Goal: Information Seeking & Learning: Understand process/instructions

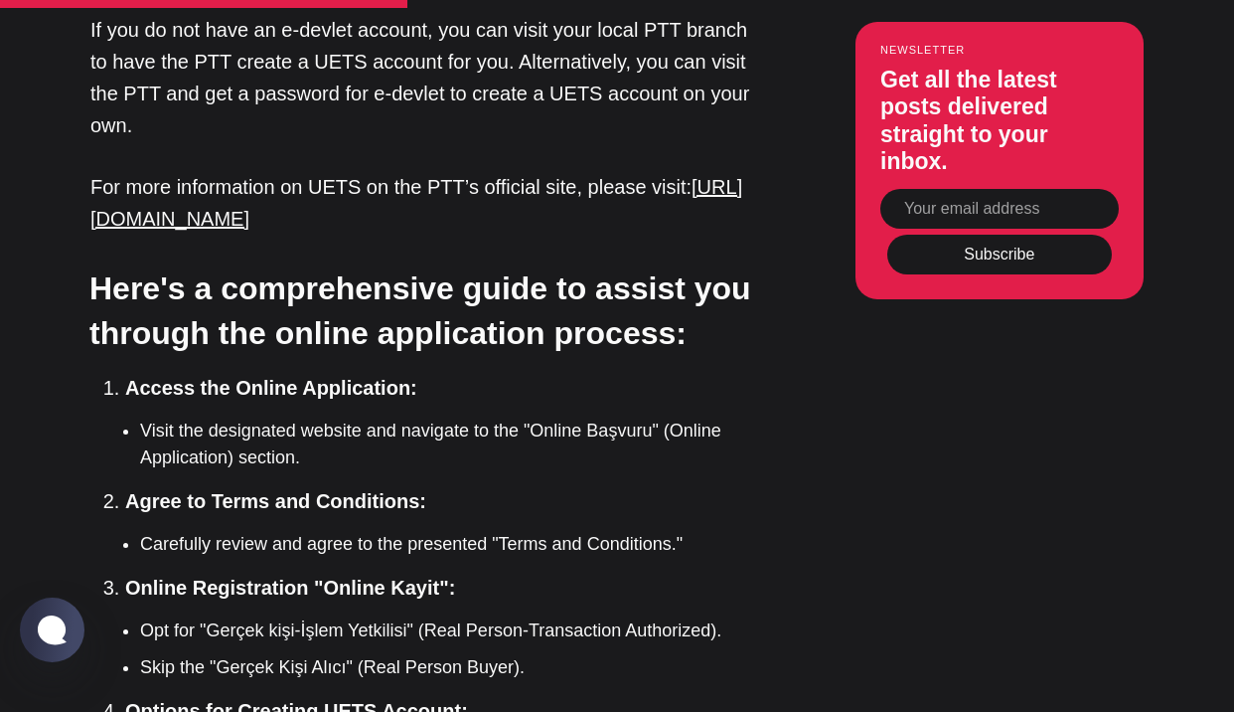
scroll to position [4009, 0]
click at [230, 489] on strong "Agree to Terms and Conditions:" at bounding box center [275, 500] width 301 height 22
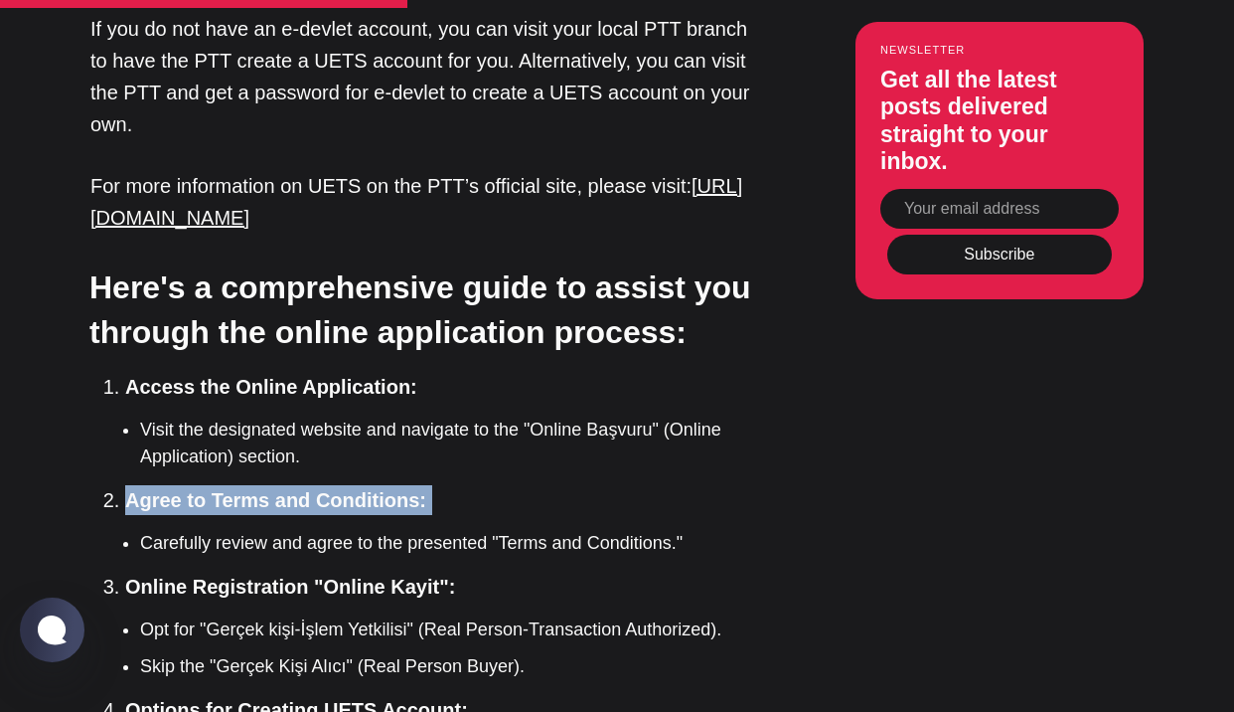
click at [230, 489] on strong "Agree to Terms and Conditions:" at bounding box center [275, 500] width 301 height 22
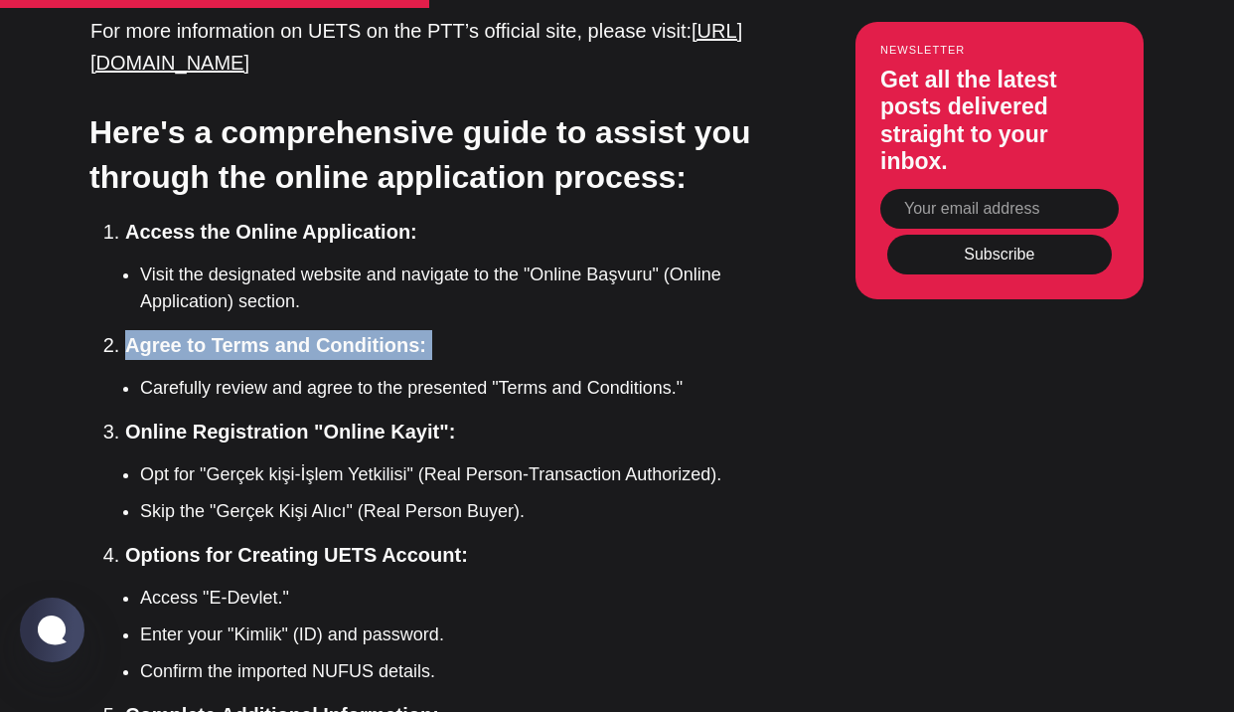
scroll to position [4169, 0]
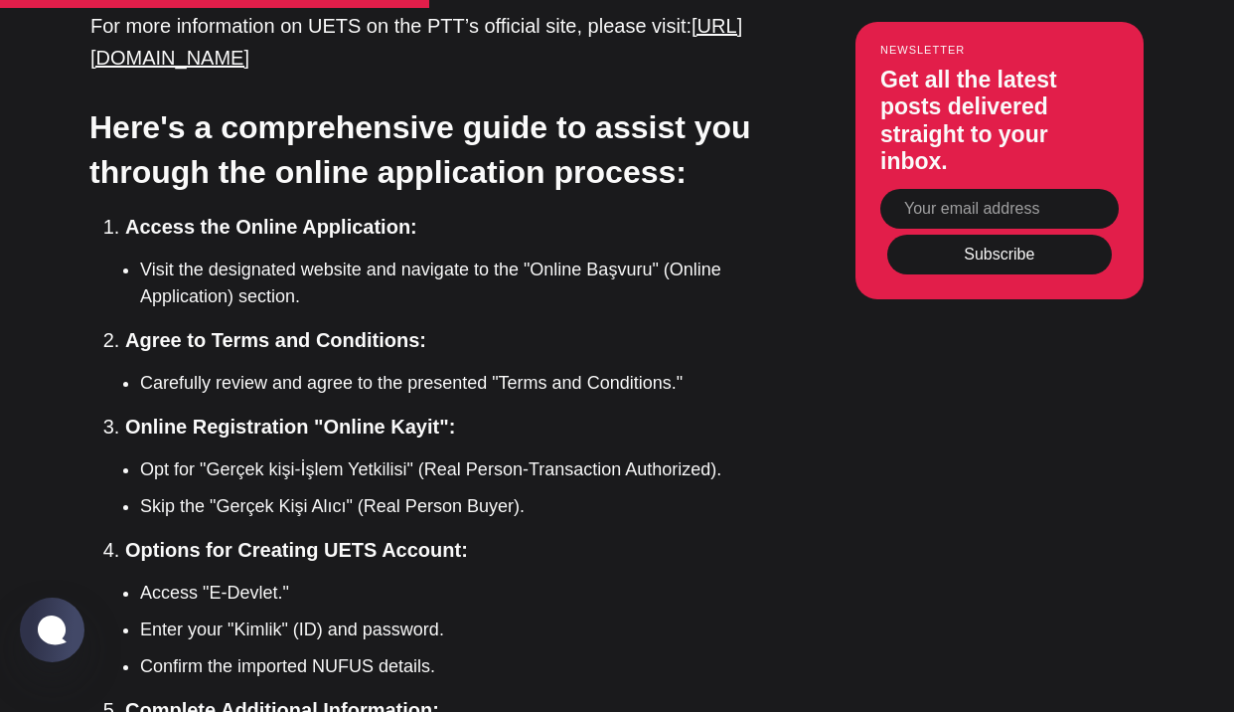
click at [175, 539] on strong "Options for Creating UETS Account:" at bounding box center [296, 550] width 343 height 22
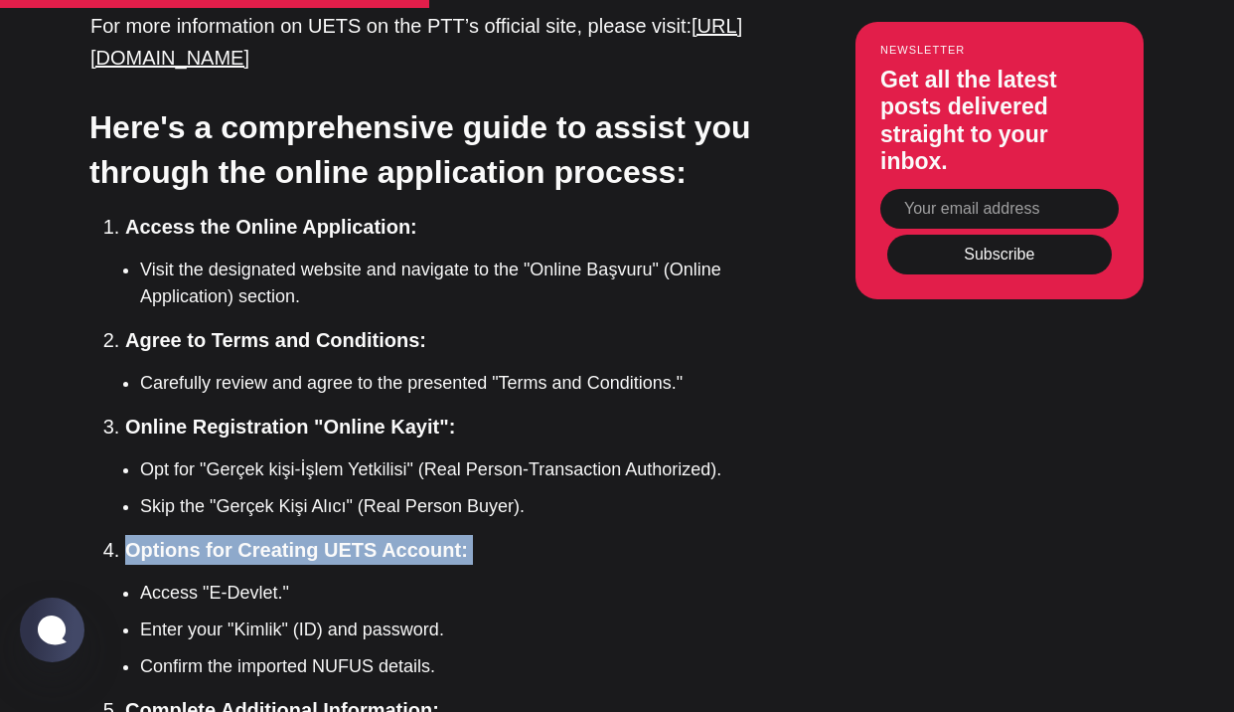
click at [175, 539] on strong "Options for Creating UETS Account:" at bounding box center [296, 550] width 343 height 22
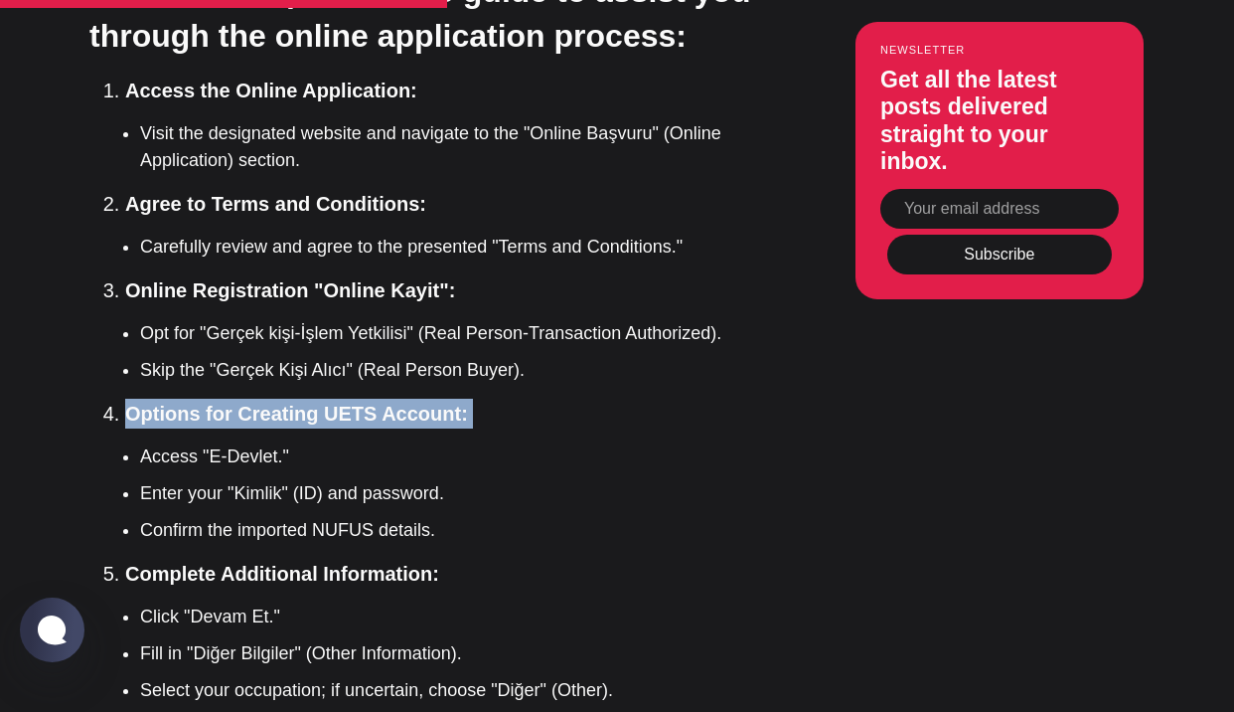
scroll to position [4310, 0]
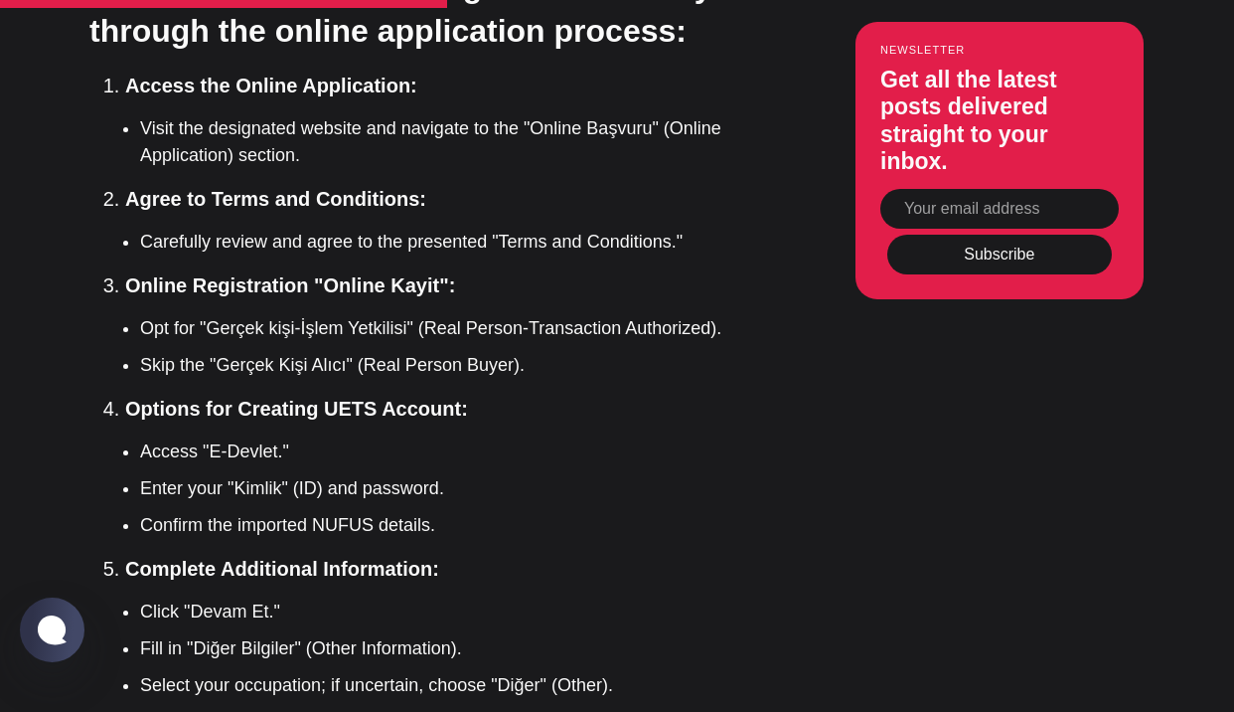
click at [153, 558] on strong "Complete Additional Information:" at bounding box center [282, 569] width 314 height 22
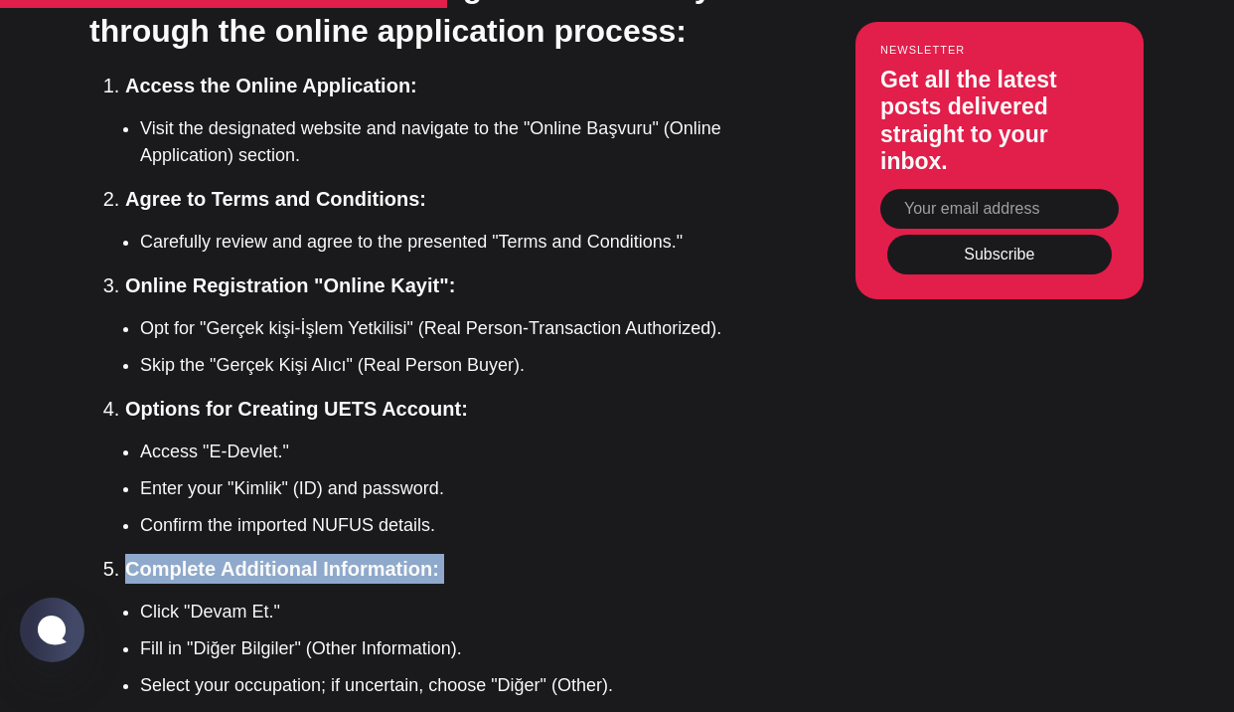
click at [153, 558] on strong "Complete Additional Information:" at bounding box center [282, 569] width 314 height 22
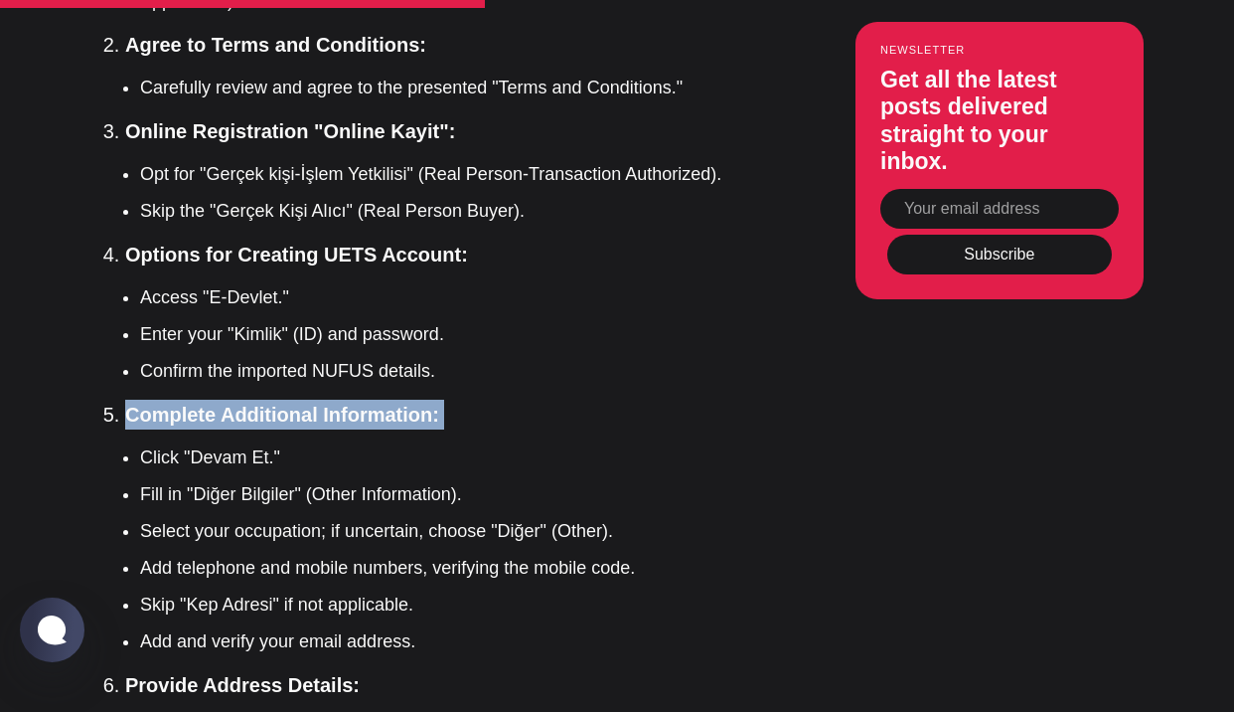
scroll to position [4605, 0]
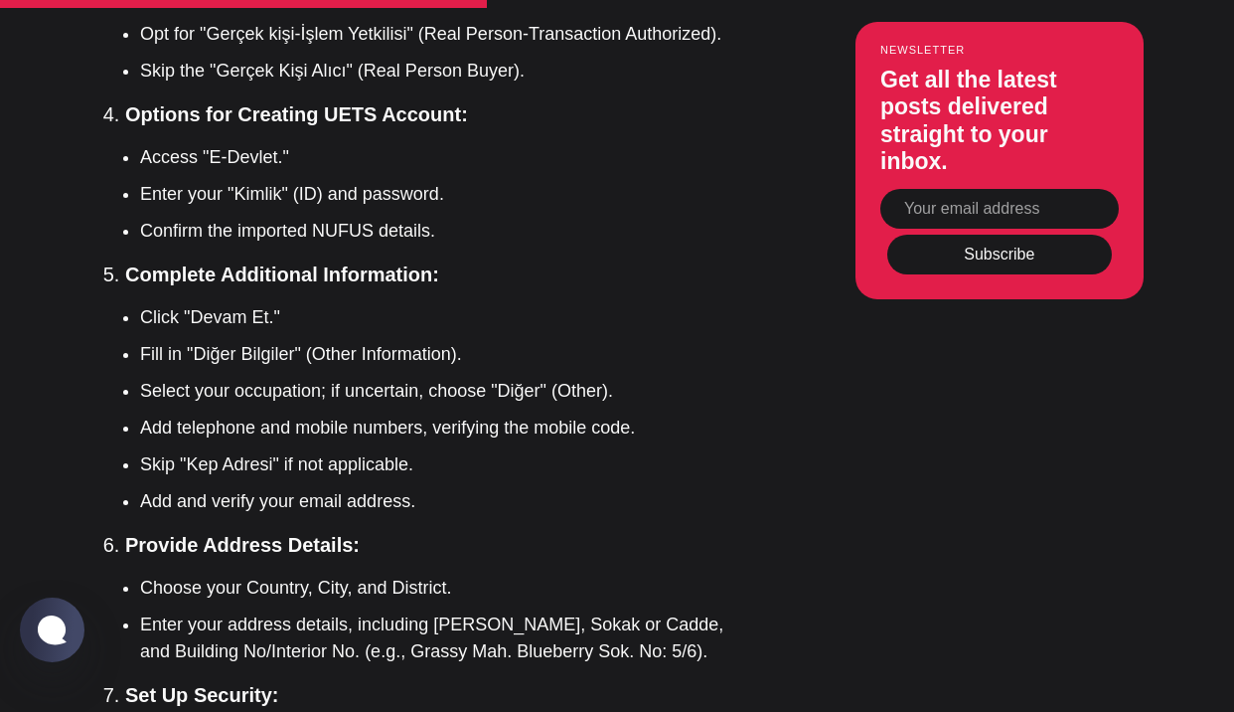
click at [143, 347] on ol "Access the Online Application: Visit the designated website and navigate to the…" at bounding box center [430, 466] width 651 height 1381
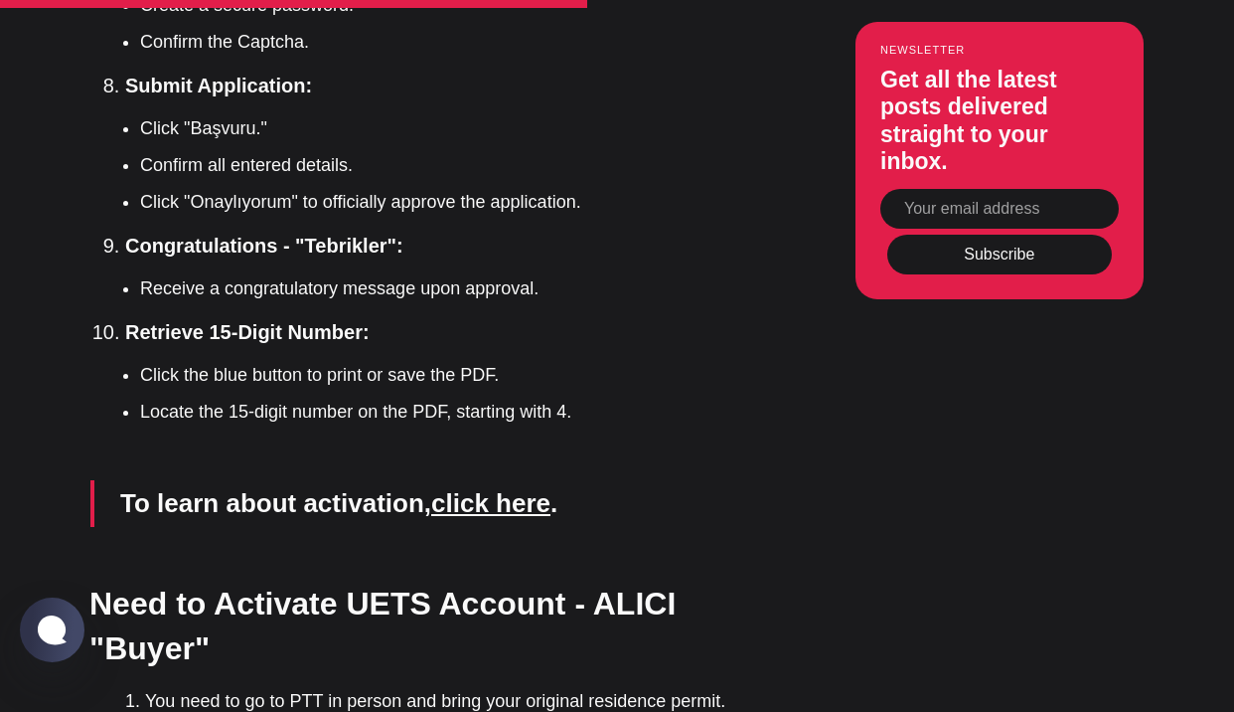
scroll to position [5367, 0]
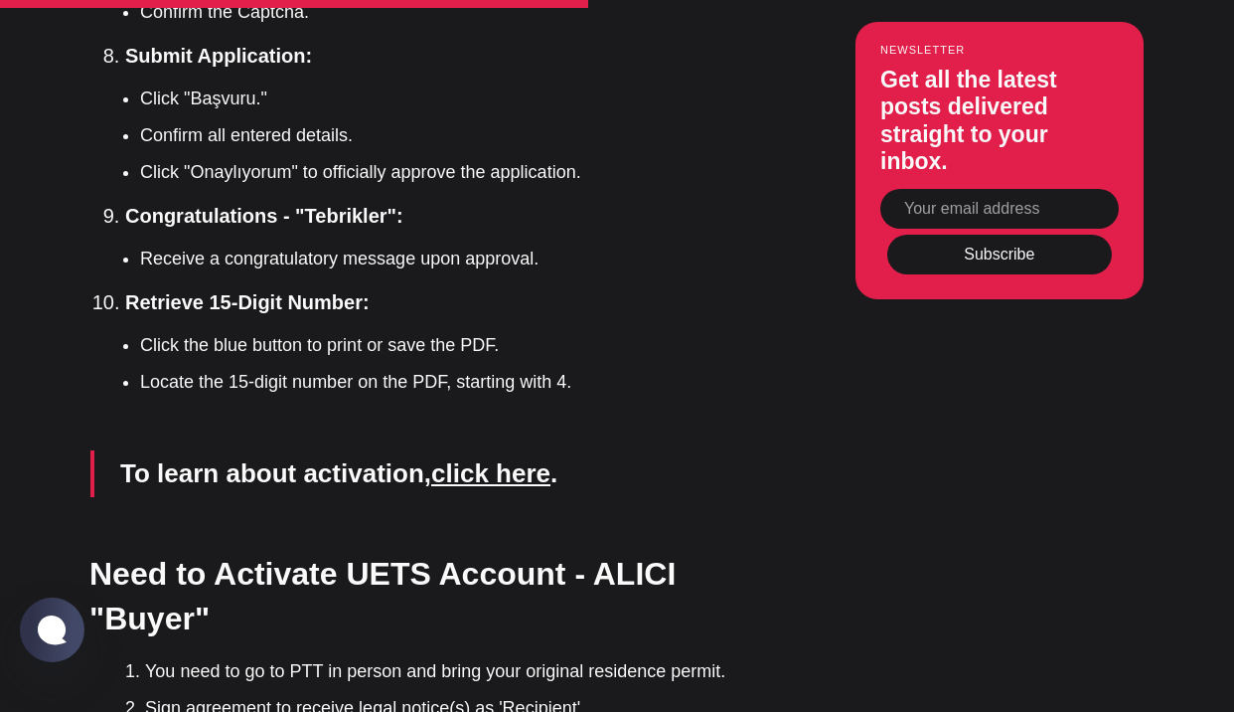
click at [122, 556] on strong "Need to Activate UETS Account - ALICI "Buyer"" at bounding box center [382, 596] width 586 height 81
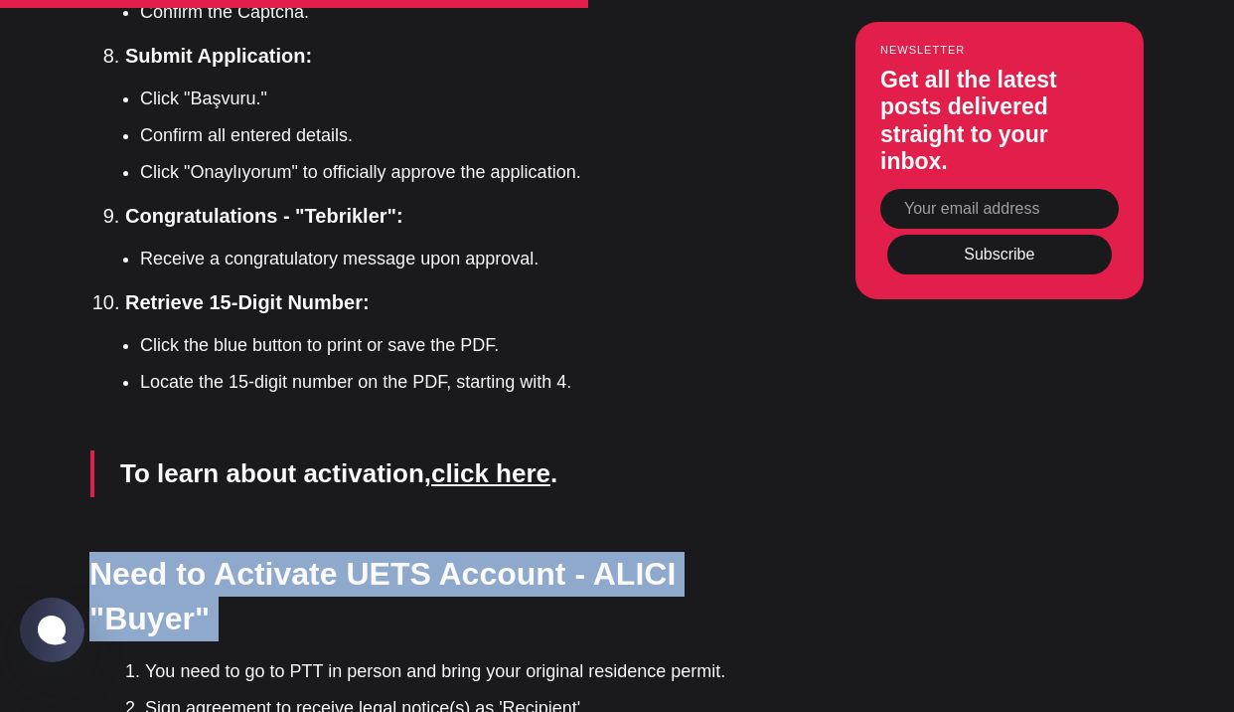
click at [122, 556] on strong "Need to Activate UETS Account - ALICI "Buyer"" at bounding box center [382, 596] width 586 height 81
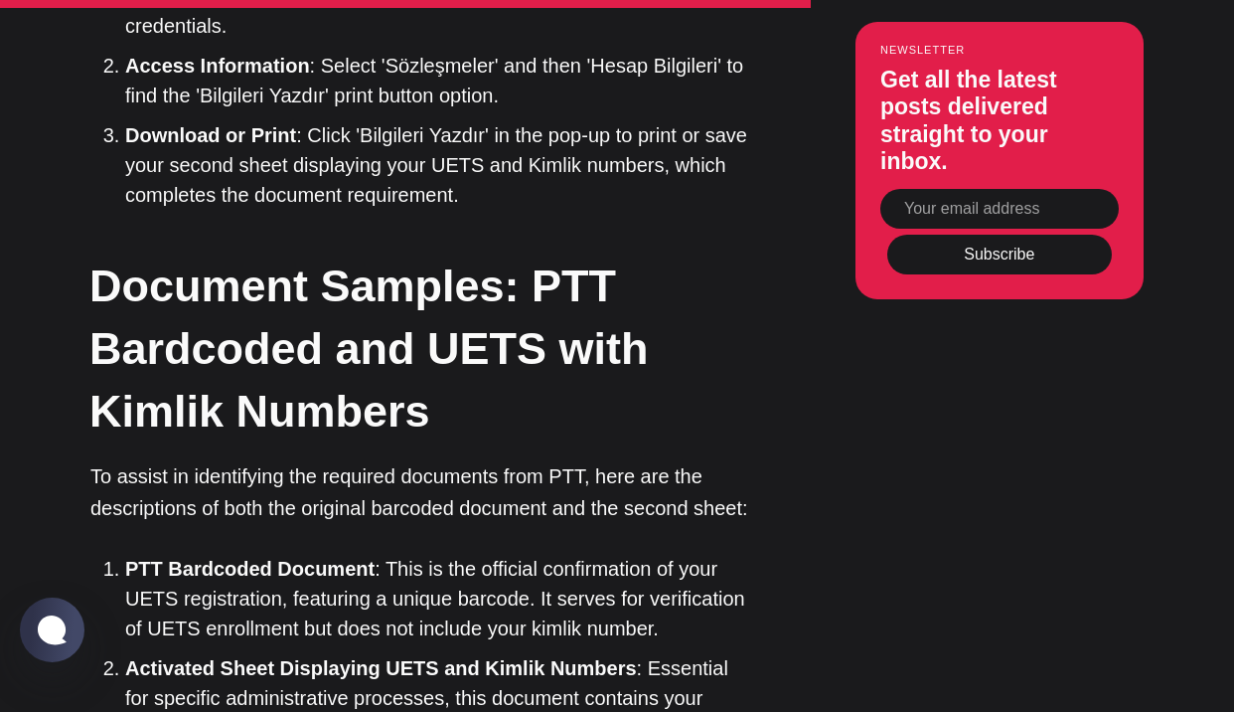
scroll to position [7054, 0]
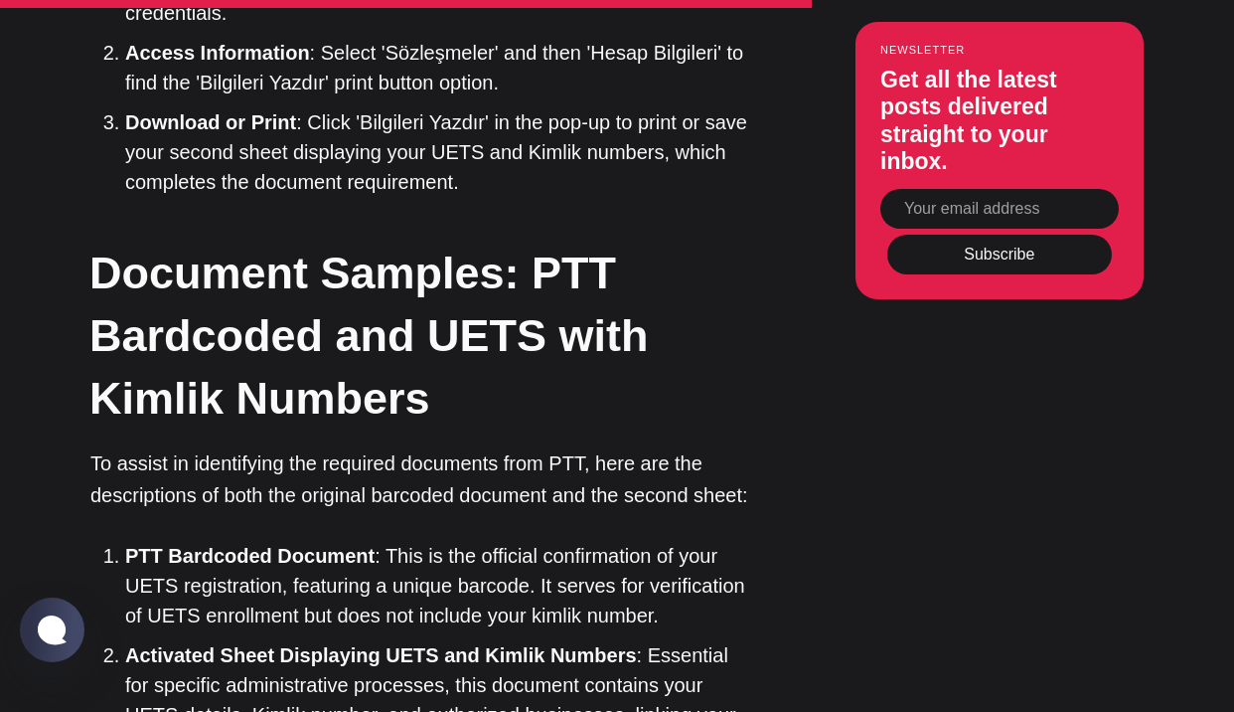
click at [315, 541] on li "PTT Bardcoded Document : This is the official confirmation of your UETS registr…" at bounding box center [440, 585] width 631 height 89
click at [415, 541] on li "PTT Bardcoded Document : This is the official confirmation of your UETS registr…" at bounding box center [440, 585] width 631 height 89
click at [470, 541] on li "PTT Bardcoded Document : This is the official confirmation of your UETS registr…" at bounding box center [440, 585] width 631 height 89
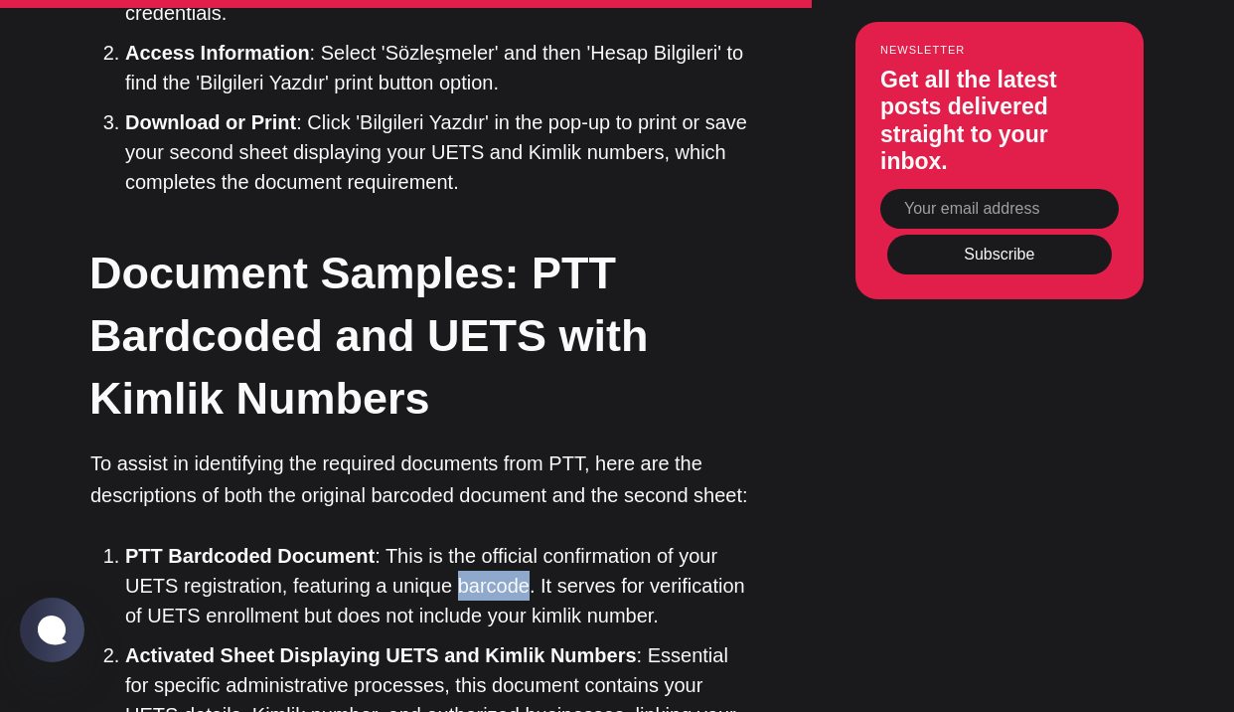
click at [470, 541] on li "PTT Bardcoded Document : This is the official confirmation of your UETS registr…" at bounding box center [440, 585] width 631 height 89
